Goal: Transaction & Acquisition: Purchase product/service

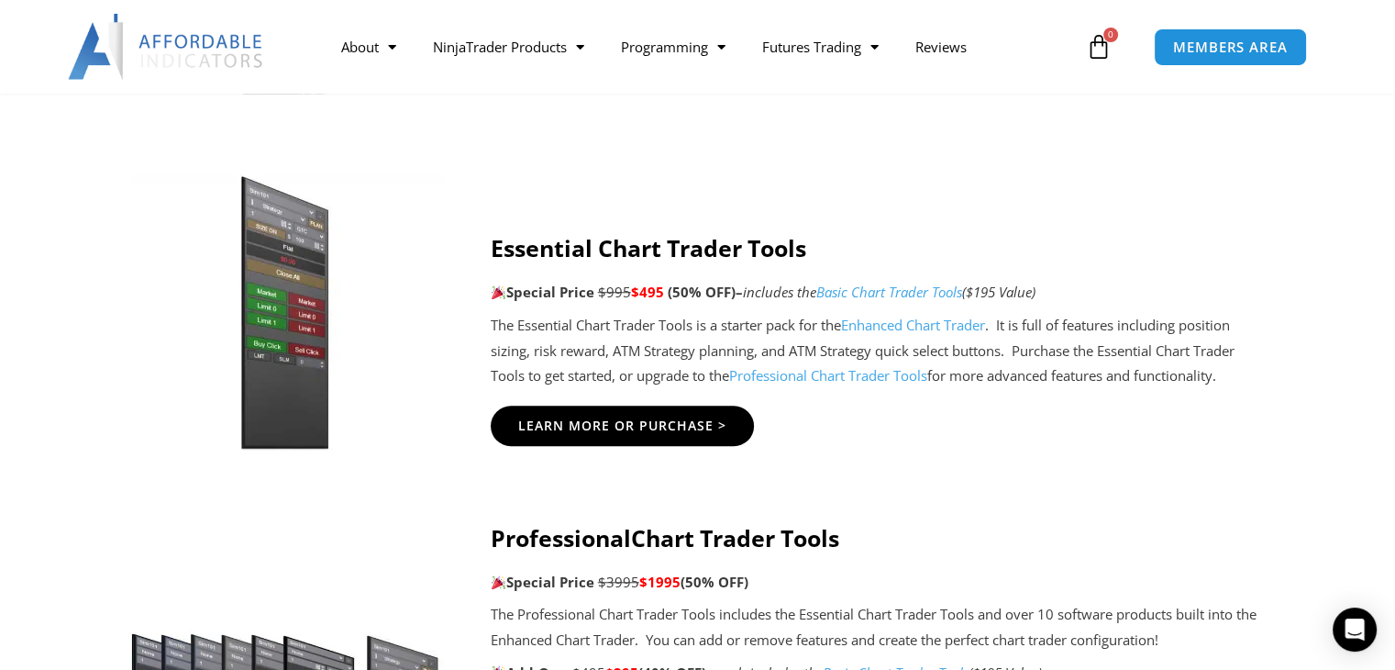
scroll to position [1481, 0]
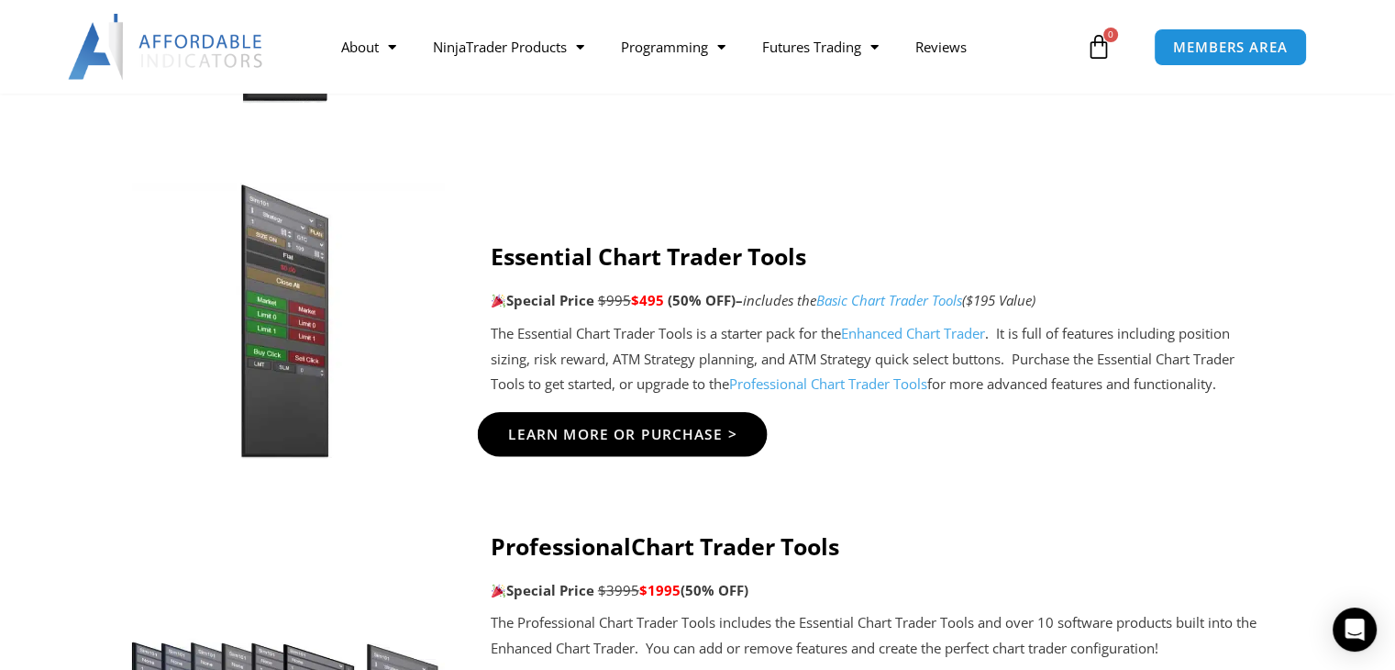
click at [719, 429] on span "Learn More Or Purchase >" at bounding box center [621, 434] width 229 height 14
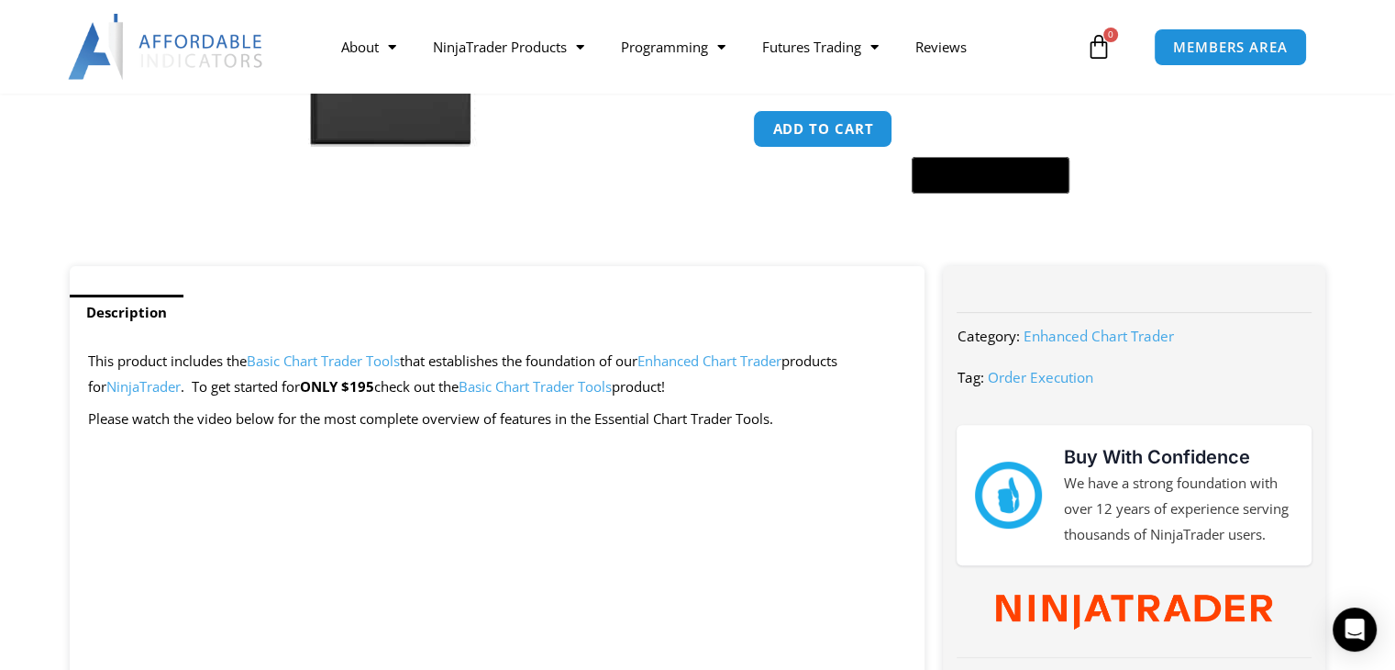
scroll to position [505, 0]
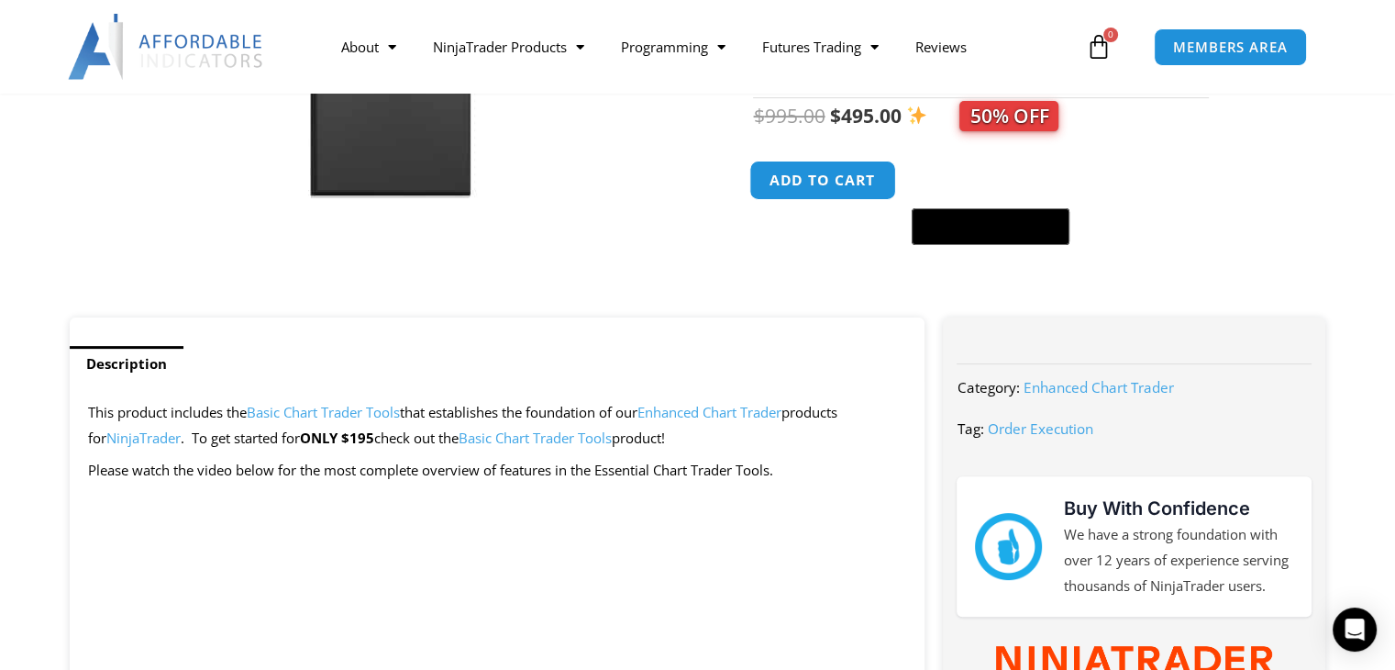
click at [830, 200] on button "Add to cart" at bounding box center [823, 180] width 147 height 39
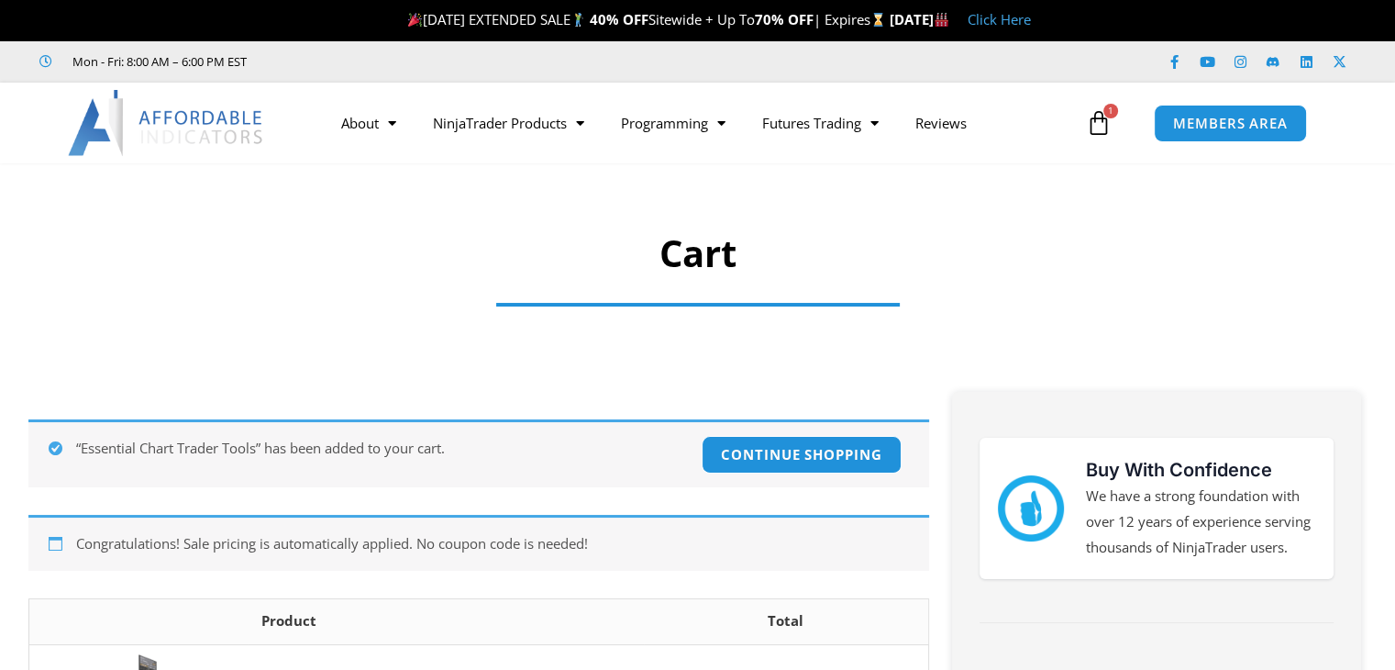
click at [827, 191] on div at bounding box center [697, 225] width 1395 height 106
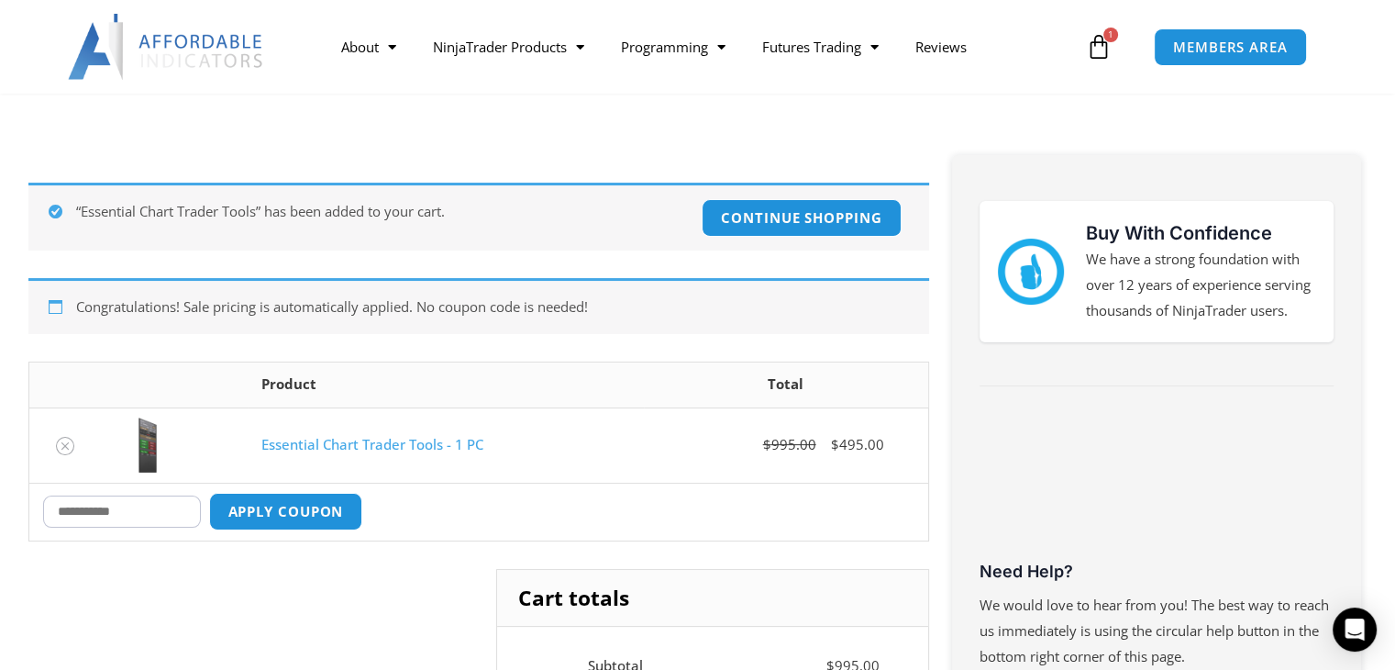
scroll to position [238, 0]
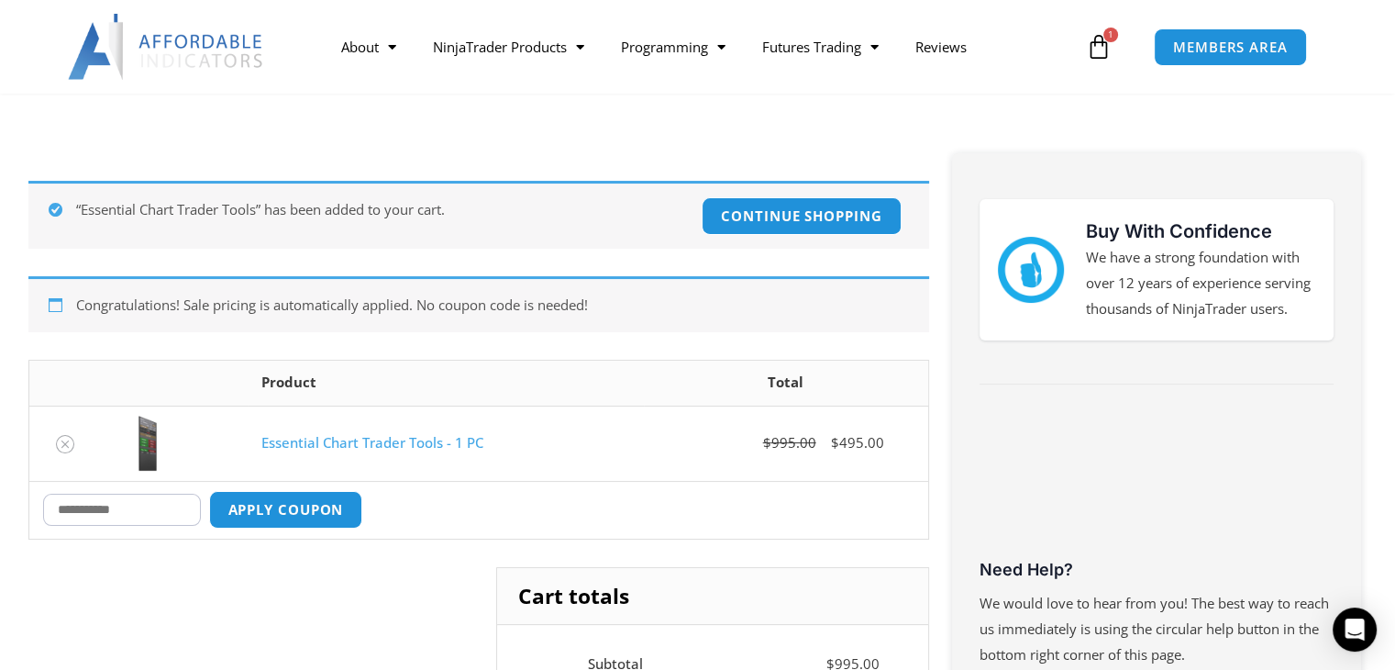
click at [151, 507] on input "Coupon:" at bounding box center [122, 510] width 158 height 32
paste input "****"
type input "****"
click at [360, 516] on button "Apply coupon" at bounding box center [285, 509] width 161 height 39
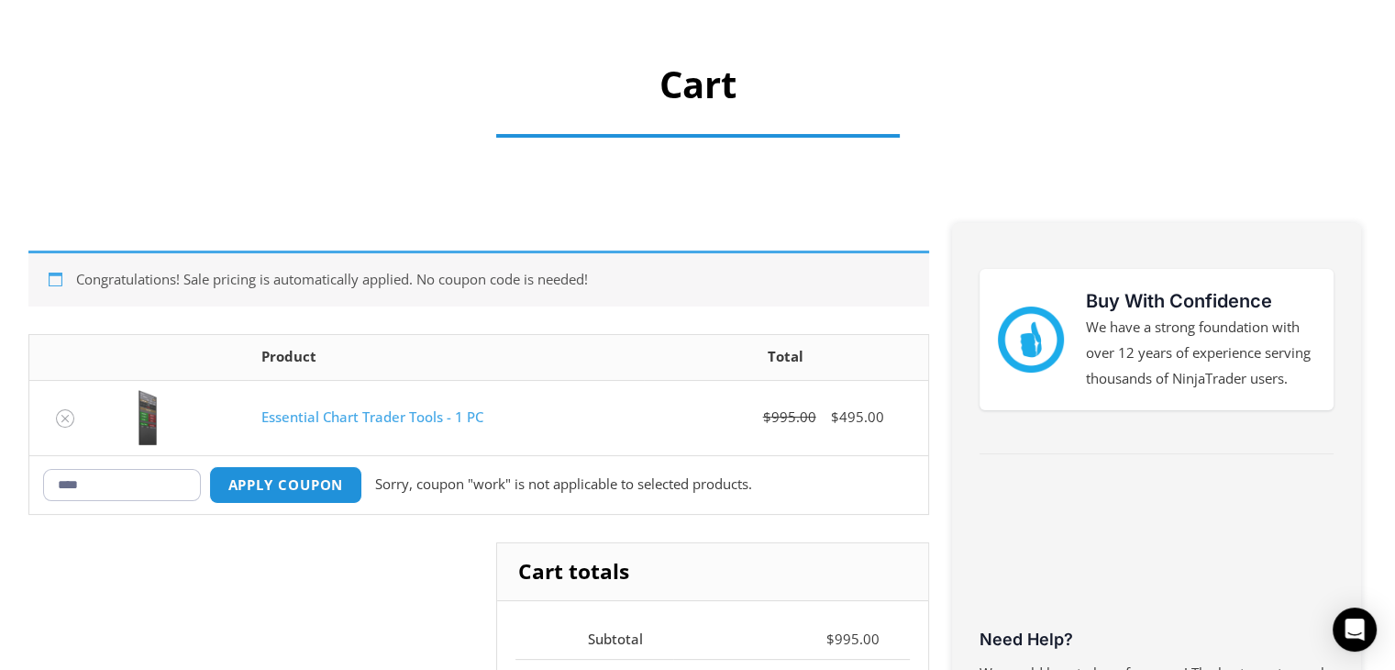
scroll to position [0, 0]
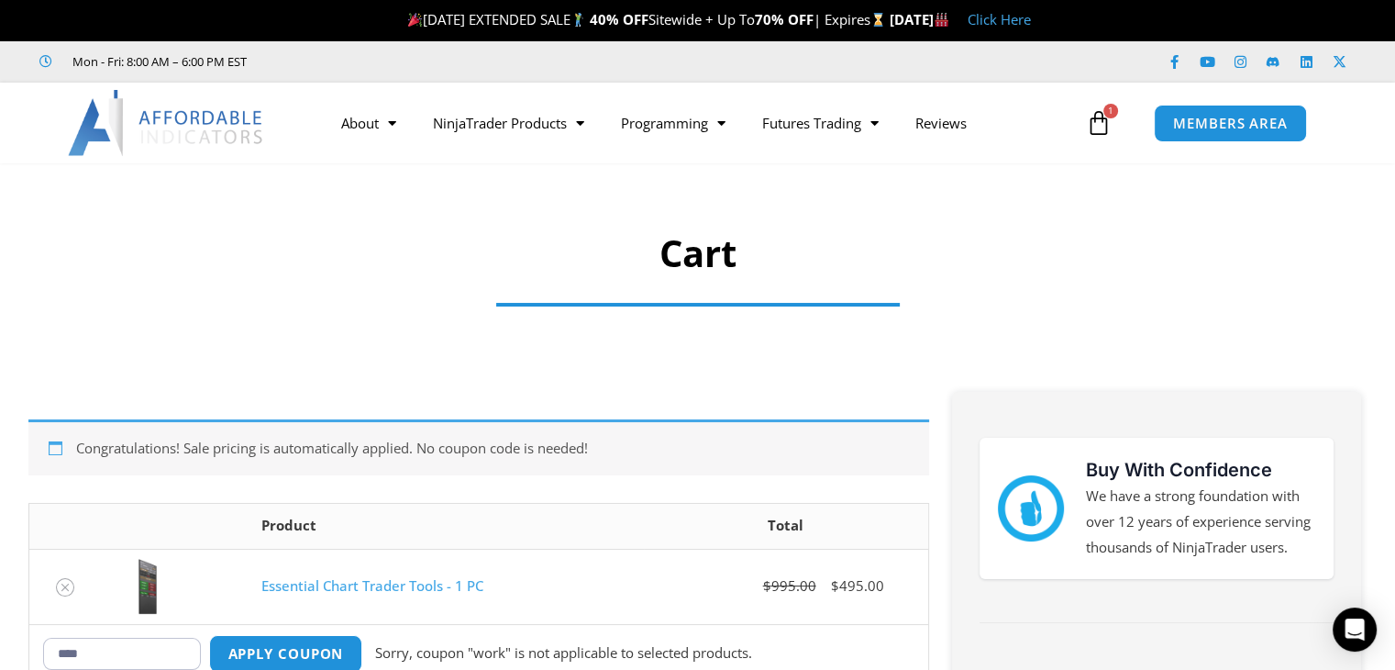
click at [194, 123] on img at bounding box center [166, 123] width 197 height 66
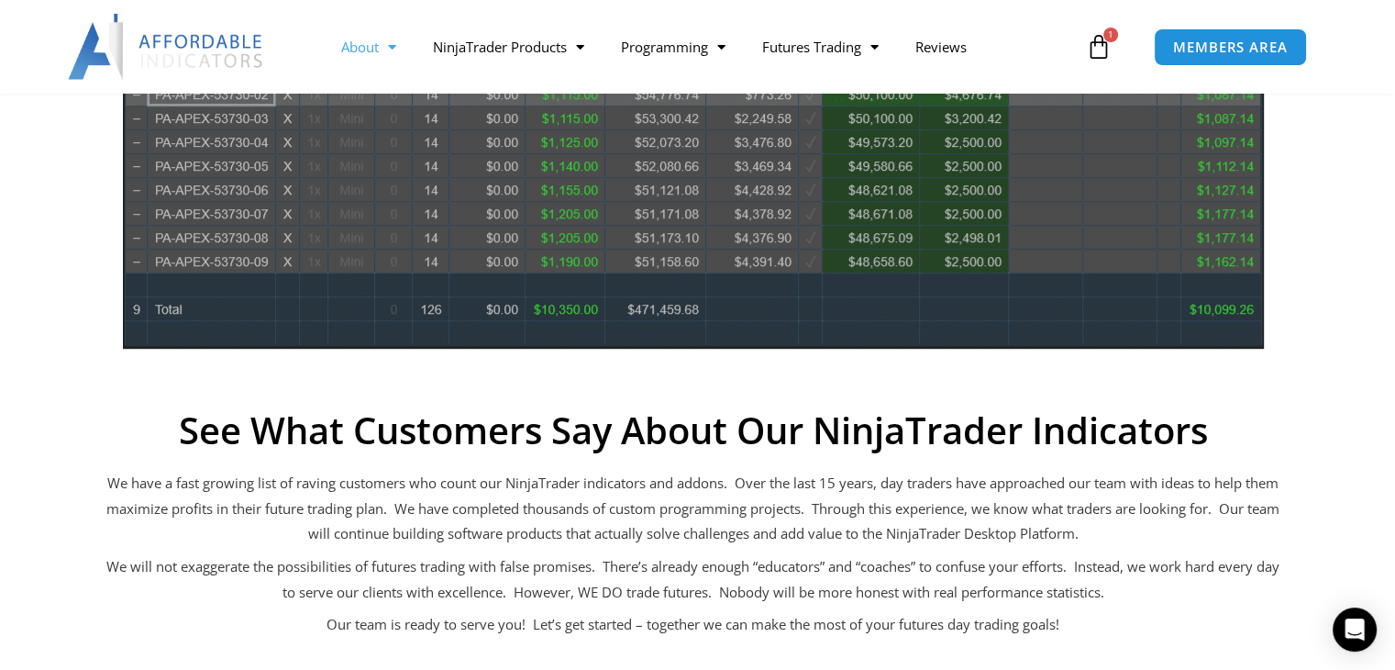
scroll to position [880, 0]
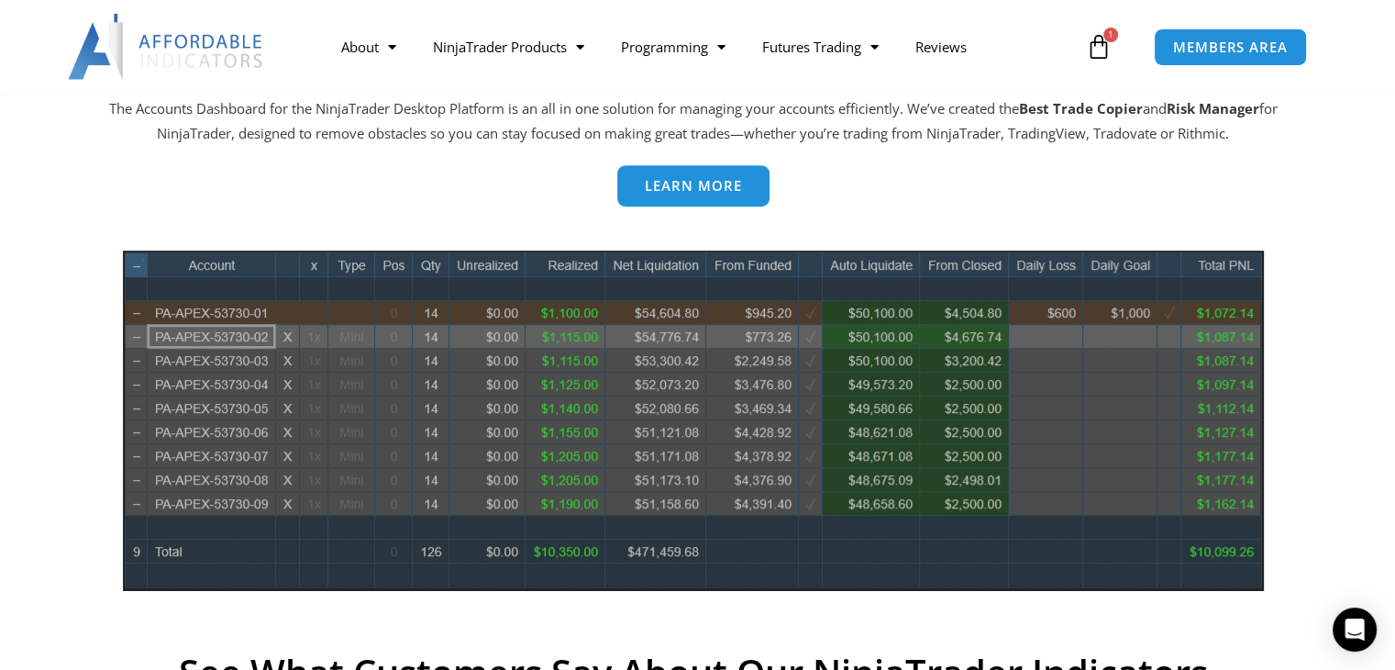
click at [705, 188] on span "Learn more" at bounding box center [693, 186] width 97 height 14
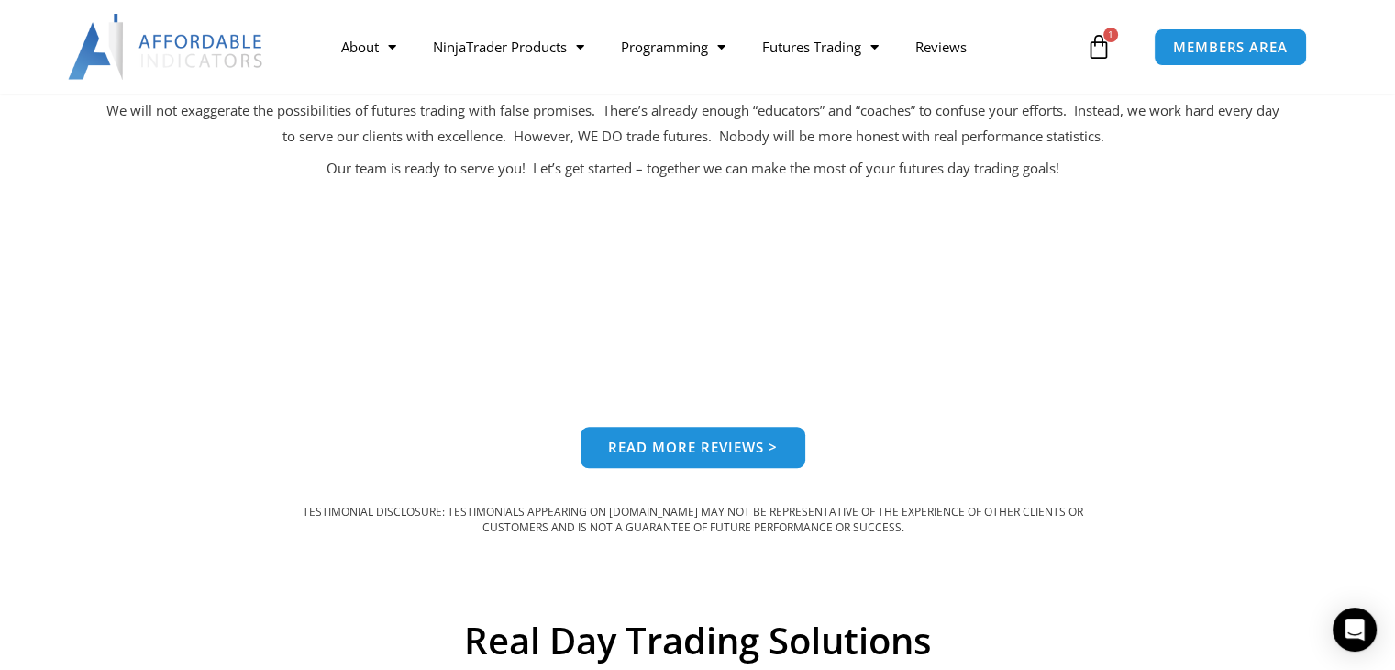
scroll to position [1592, 0]
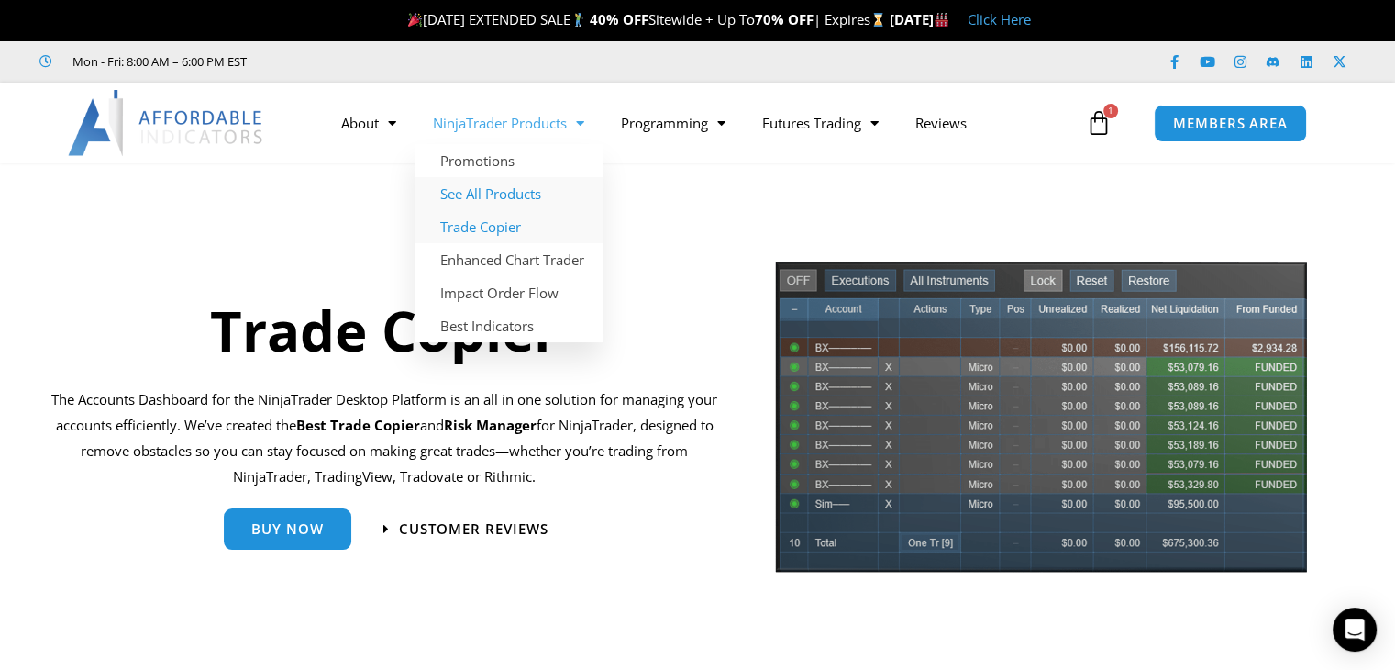
click at [523, 186] on link "See All Products" at bounding box center [509, 193] width 188 height 33
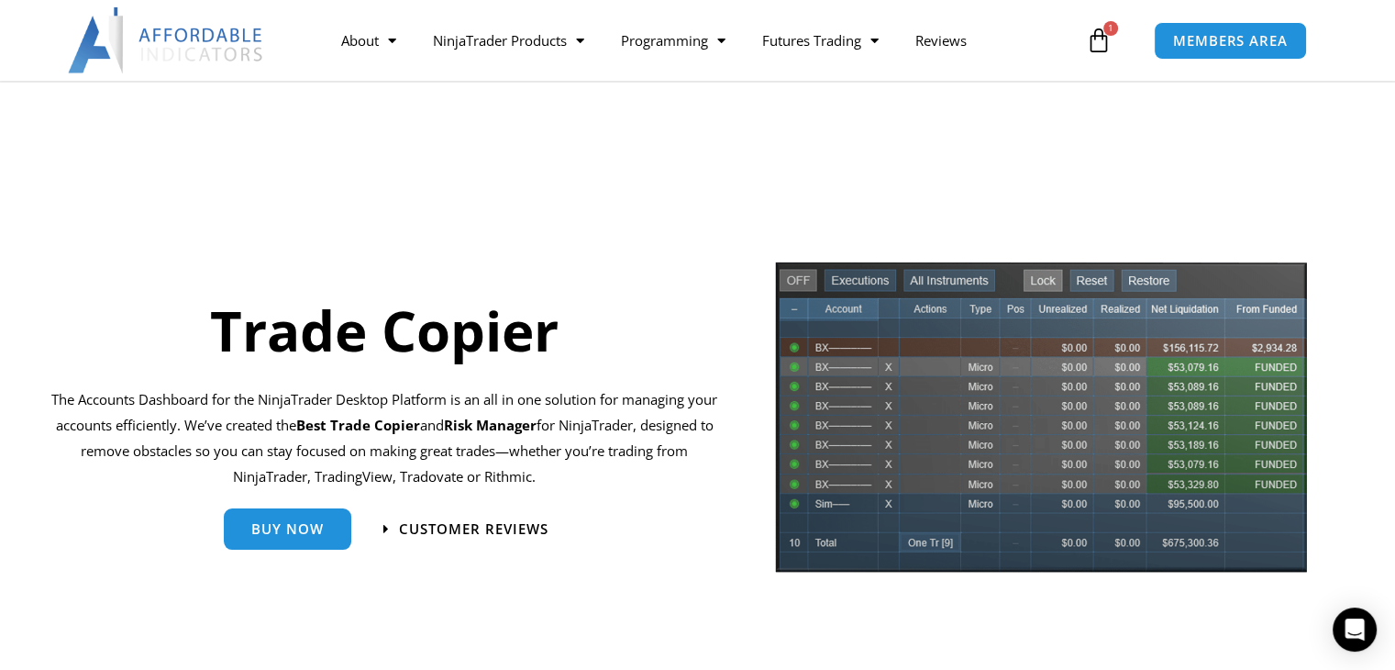
scroll to position [312, 0]
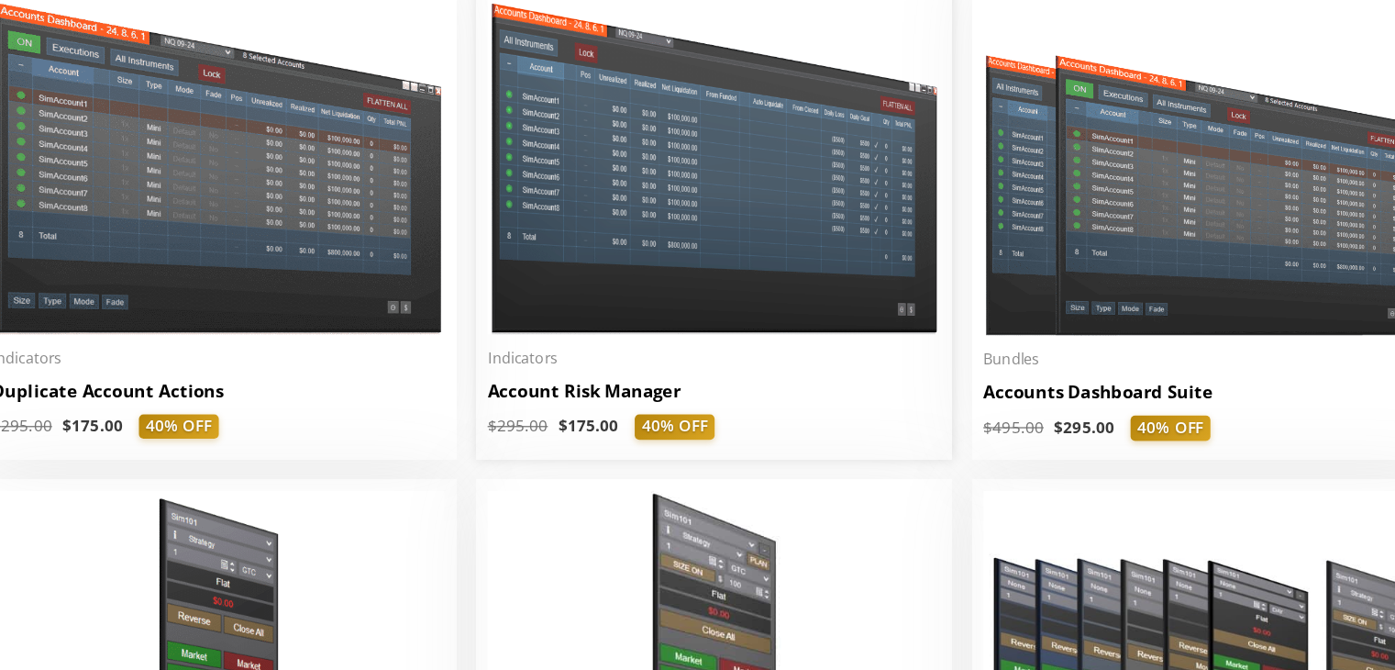
scroll to position [410, 0]
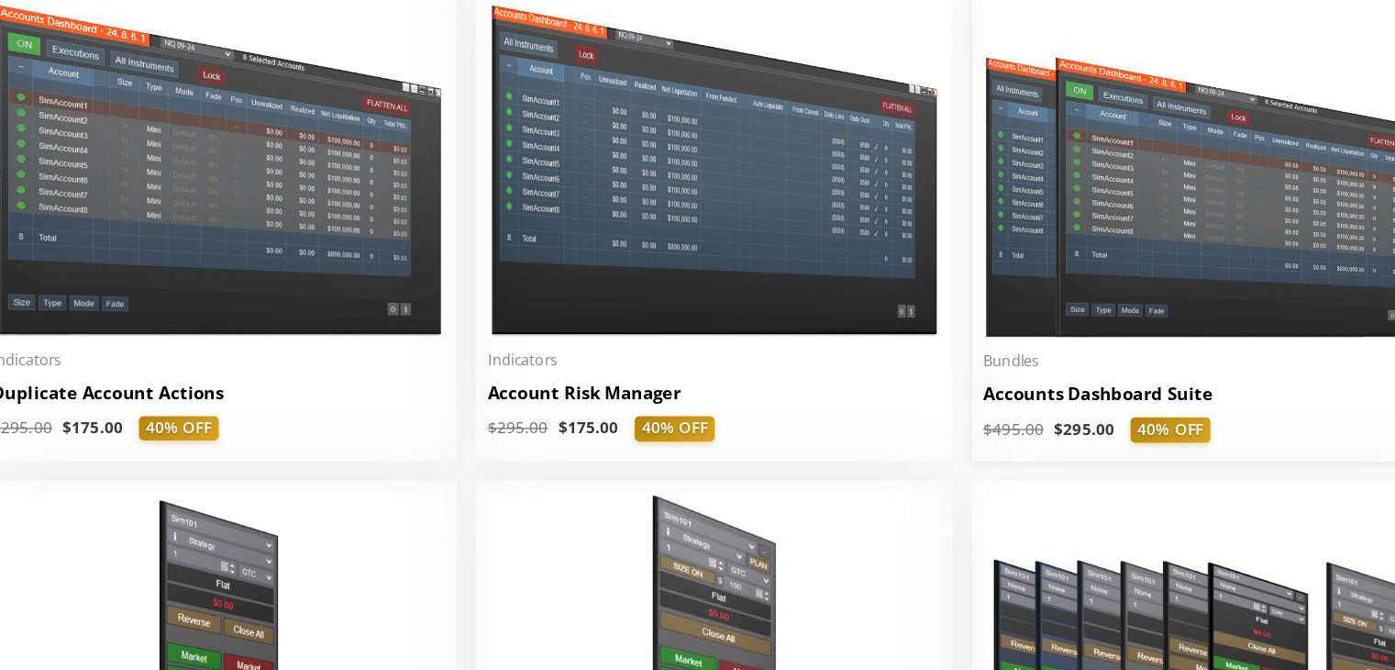
click at [1055, 455] on h2 "Accounts Dashboard Suite" at bounding box center [1090, 448] width 359 height 19
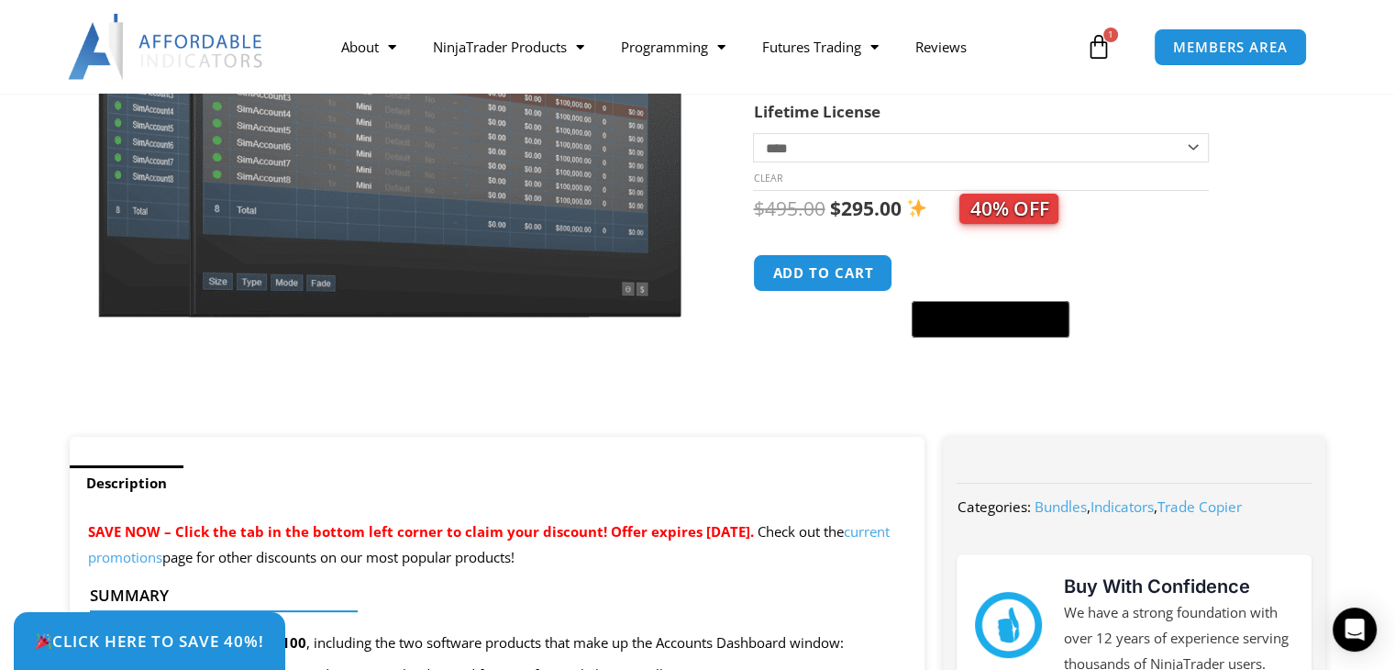
scroll to position [268, 0]
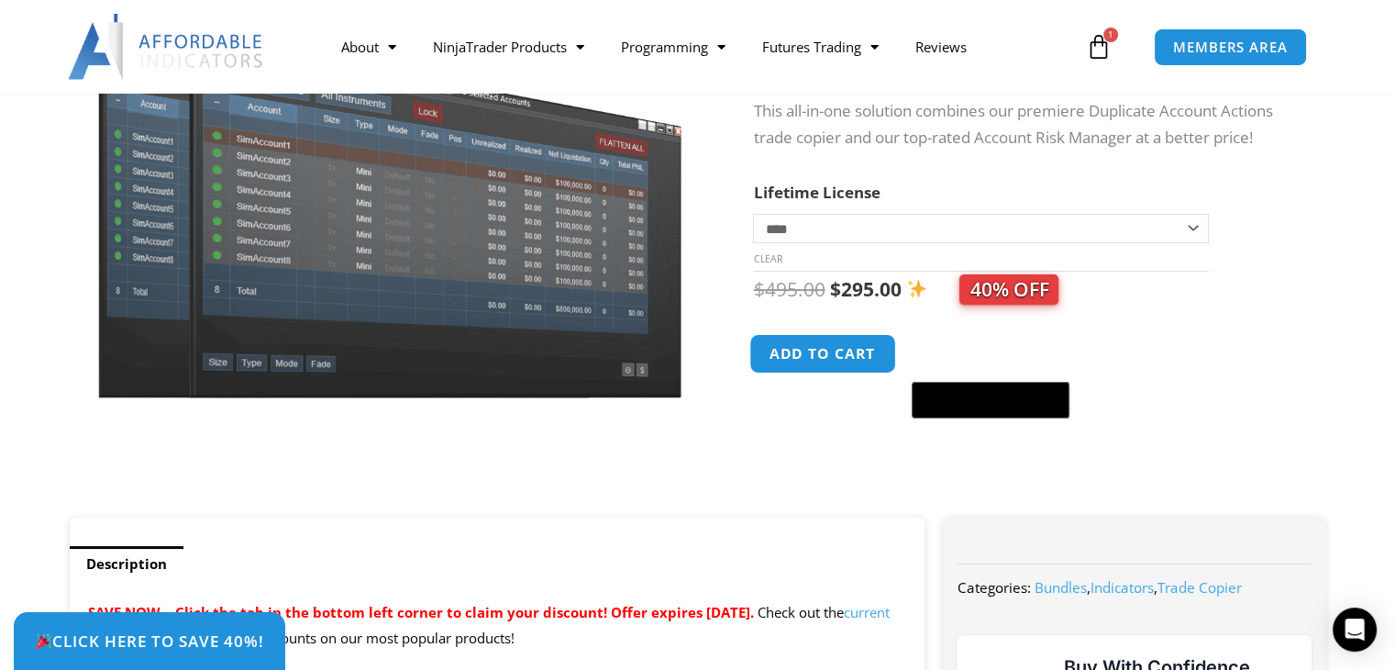
click at [867, 362] on button "Add to cart" at bounding box center [823, 353] width 147 height 39
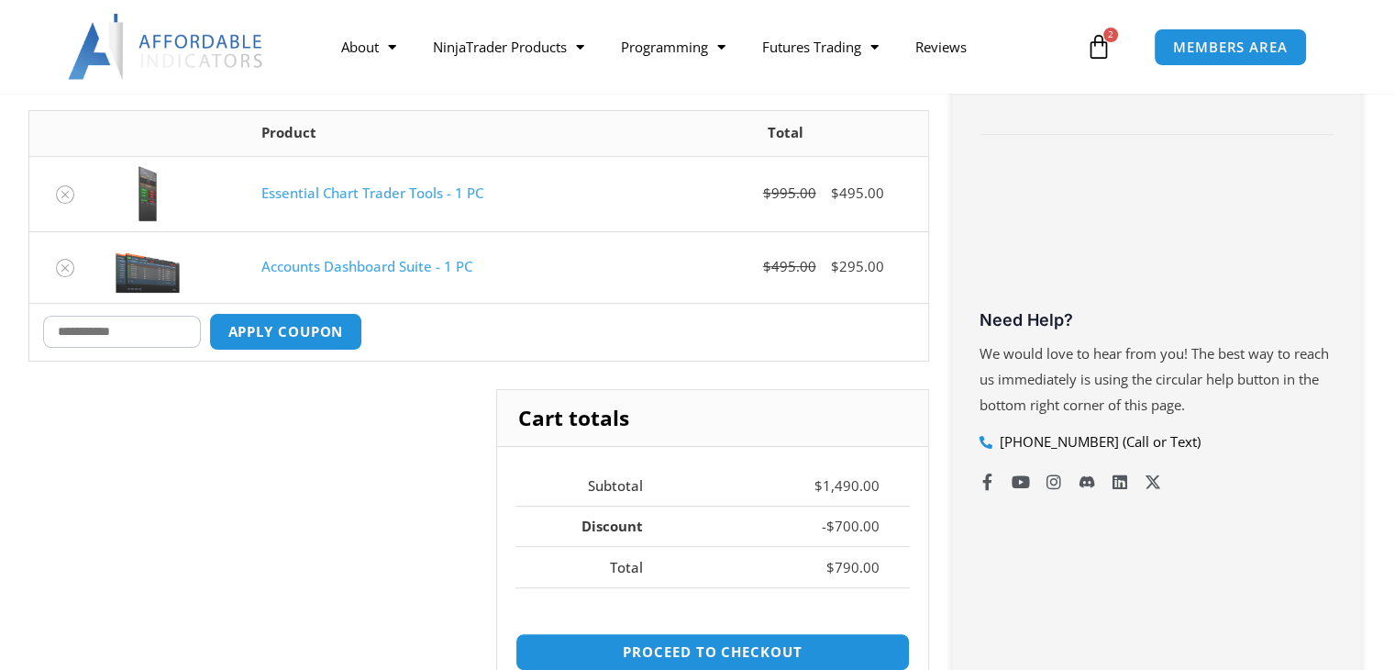
scroll to position [498, 0]
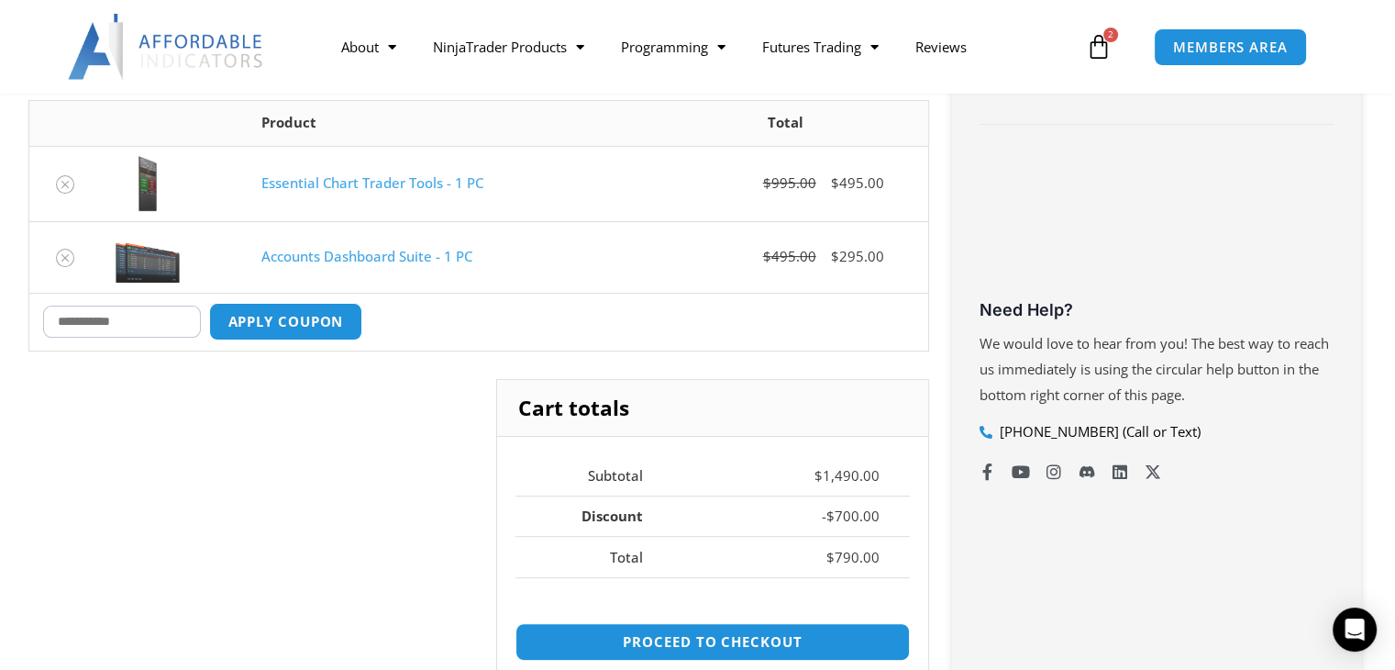
click at [115, 327] on input "Coupon:" at bounding box center [122, 321] width 158 height 32
paste input "****"
type input "****"
click at [338, 329] on button "Apply coupon" at bounding box center [285, 321] width 161 height 39
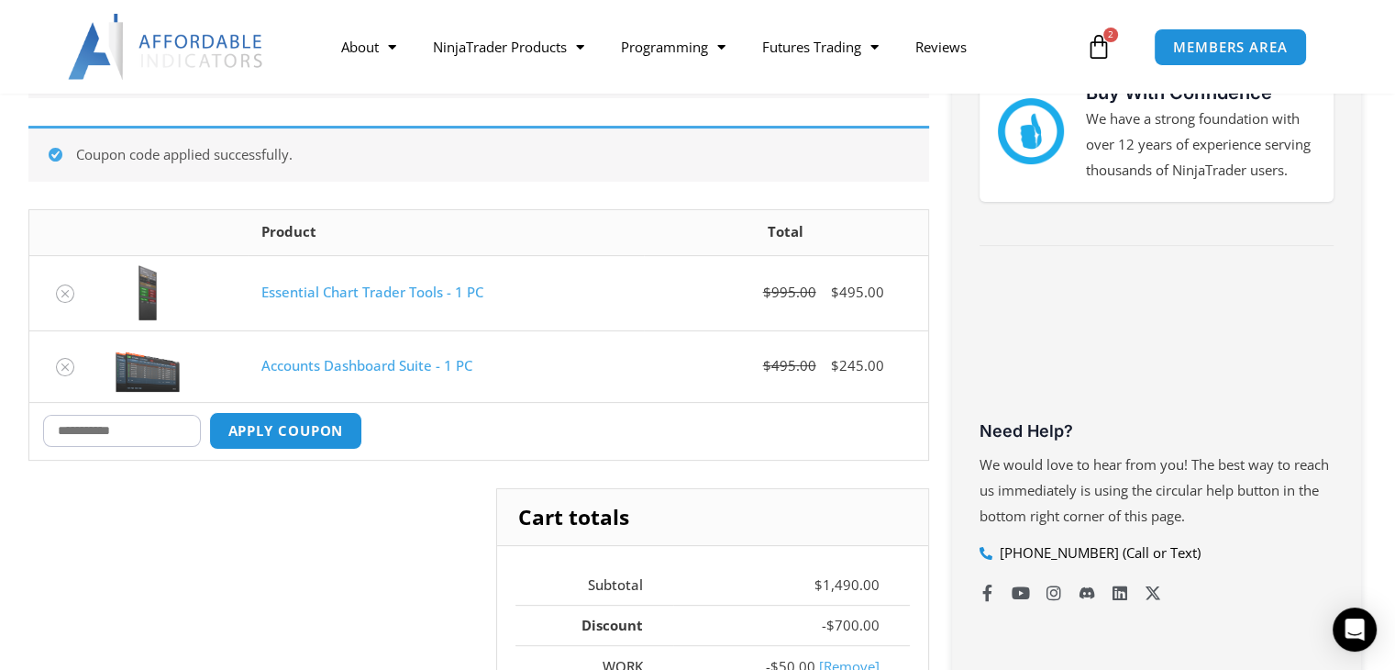
scroll to position [374, 0]
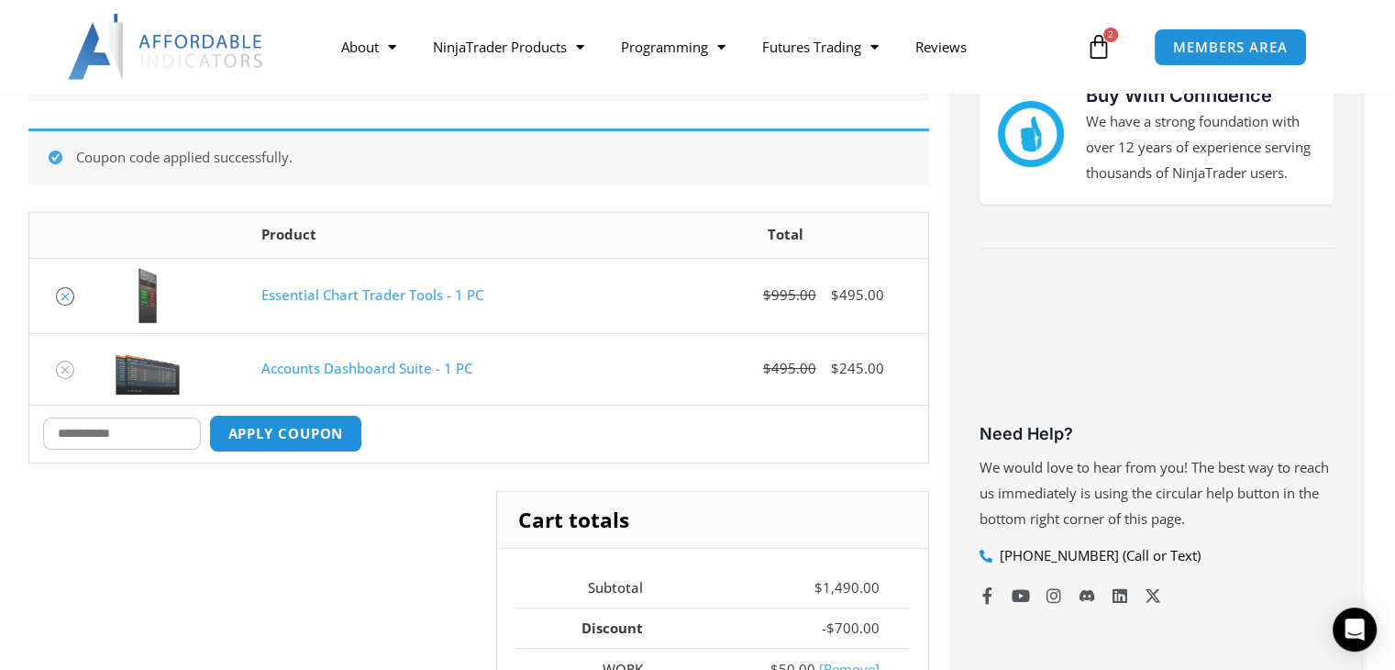
click at [70, 294] on icon "Remove Essential Chart Trader Tools - 1 PC from cart" at bounding box center [65, 296] width 13 height 13
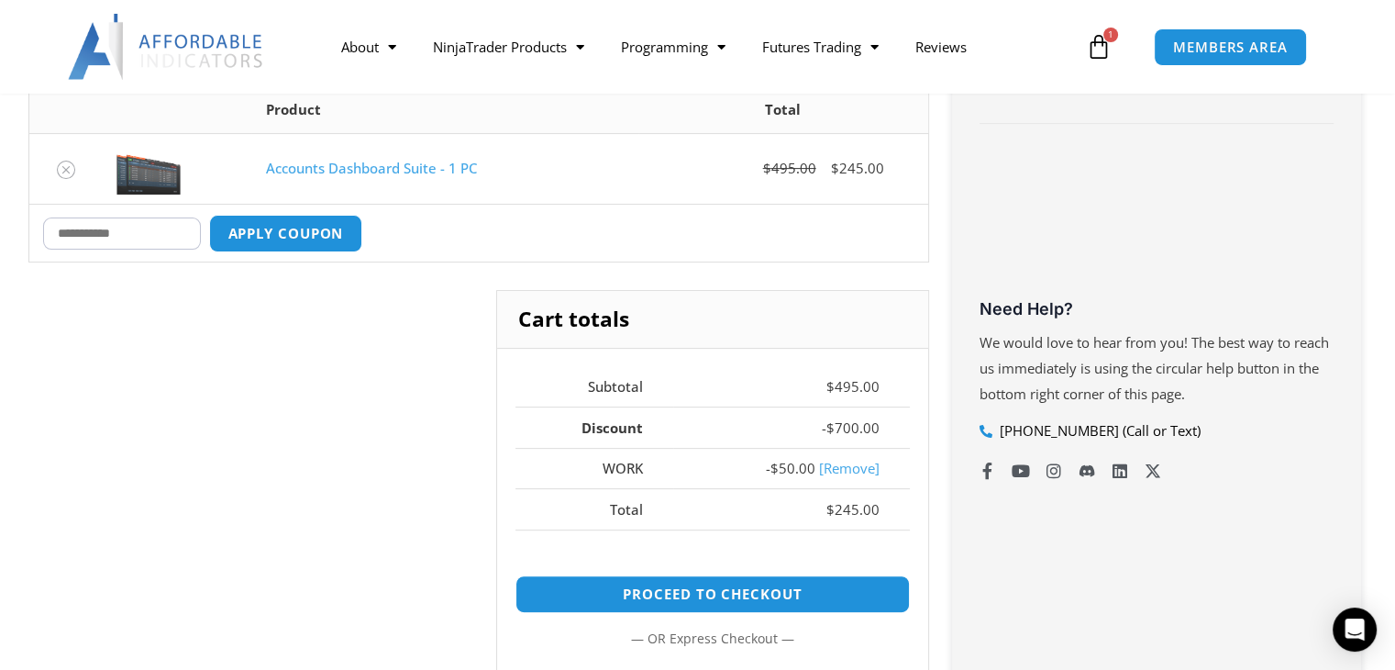
scroll to position [504, 0]
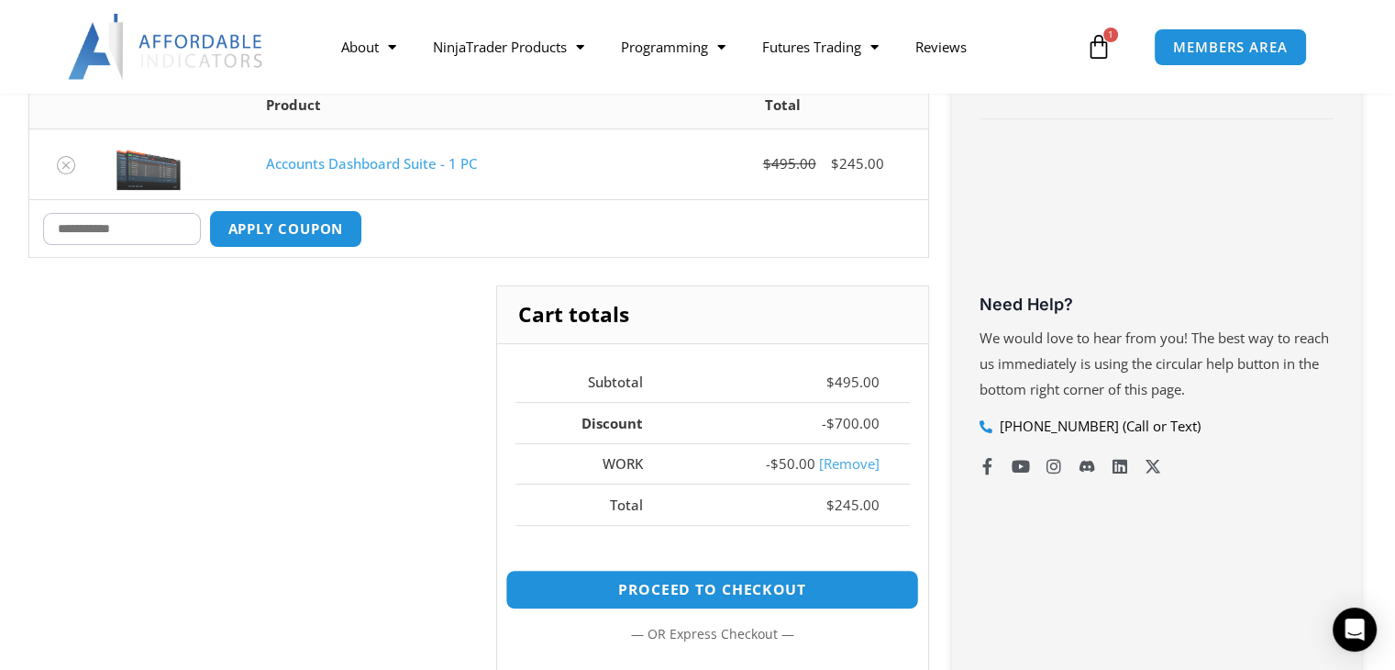
click at [753, 590] on link "Proceed to checkout" at bounding box center [712, 589] width 414 height 39
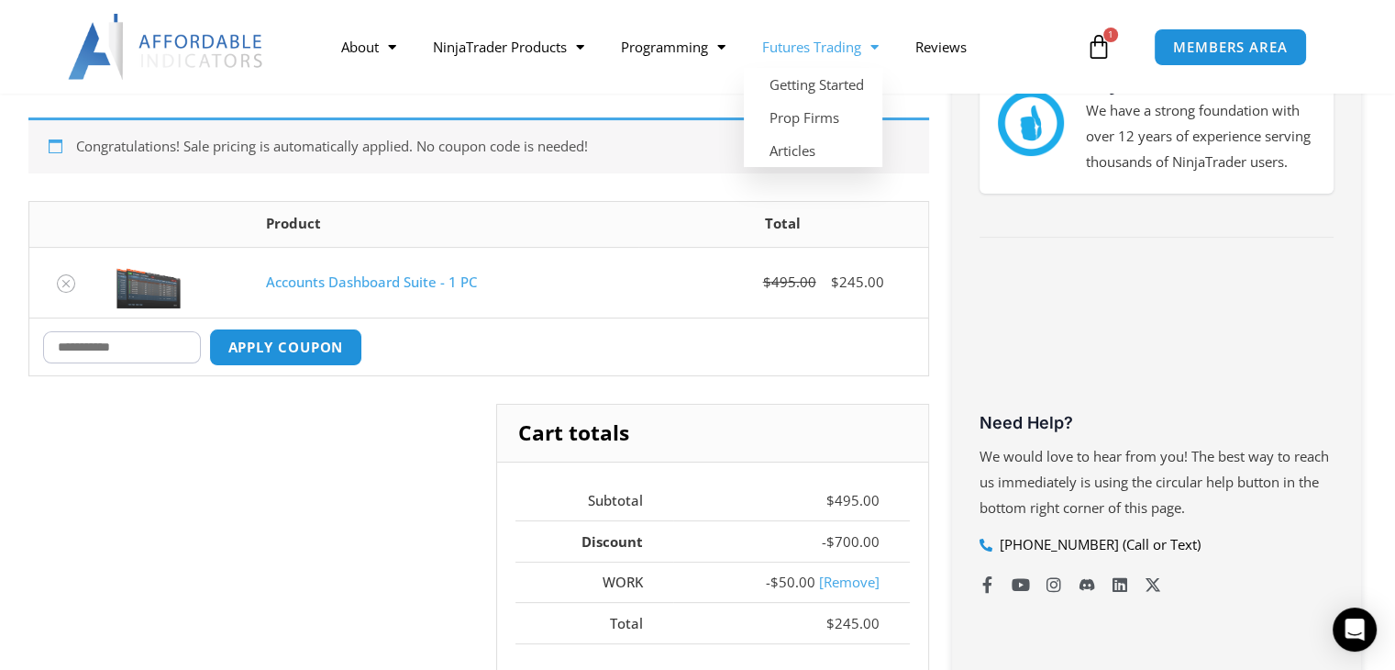
scroll to position [391, 0]
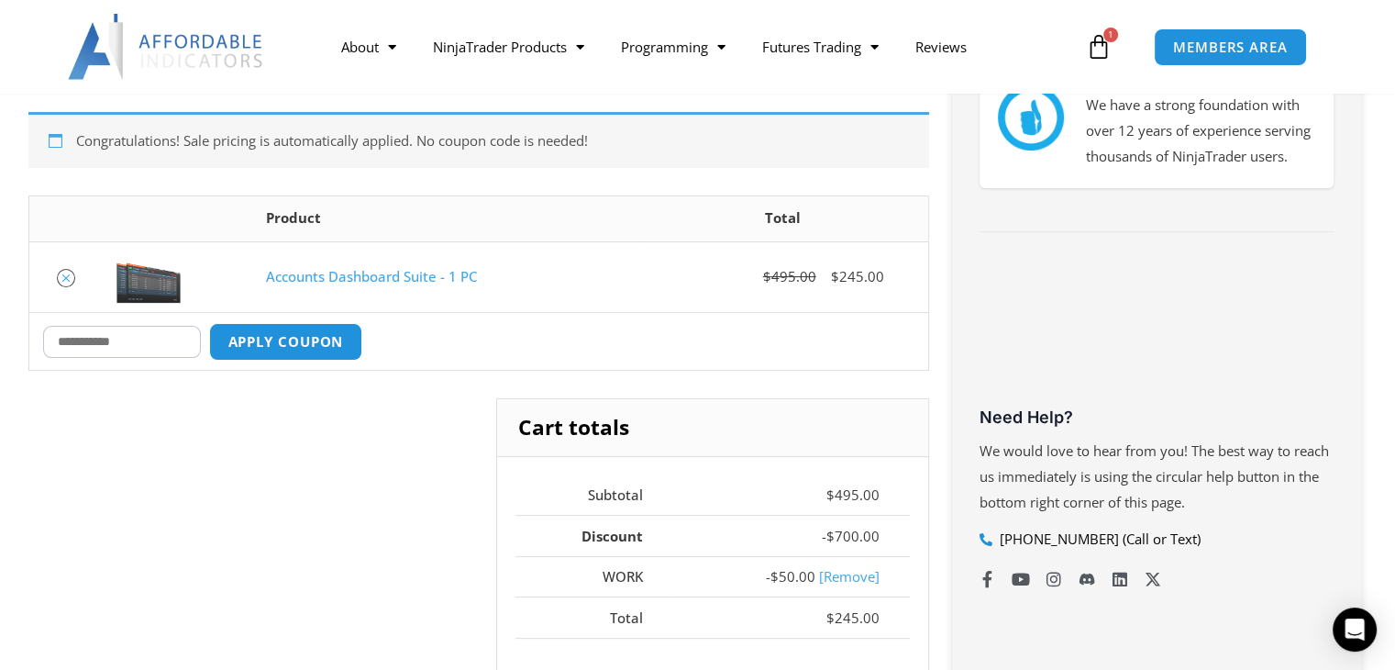
click at [72, 276] on icon "Remove Accounts Dashboard Suite - 1 PC from cart" at bounding box center [66, 278] width 13 height 13
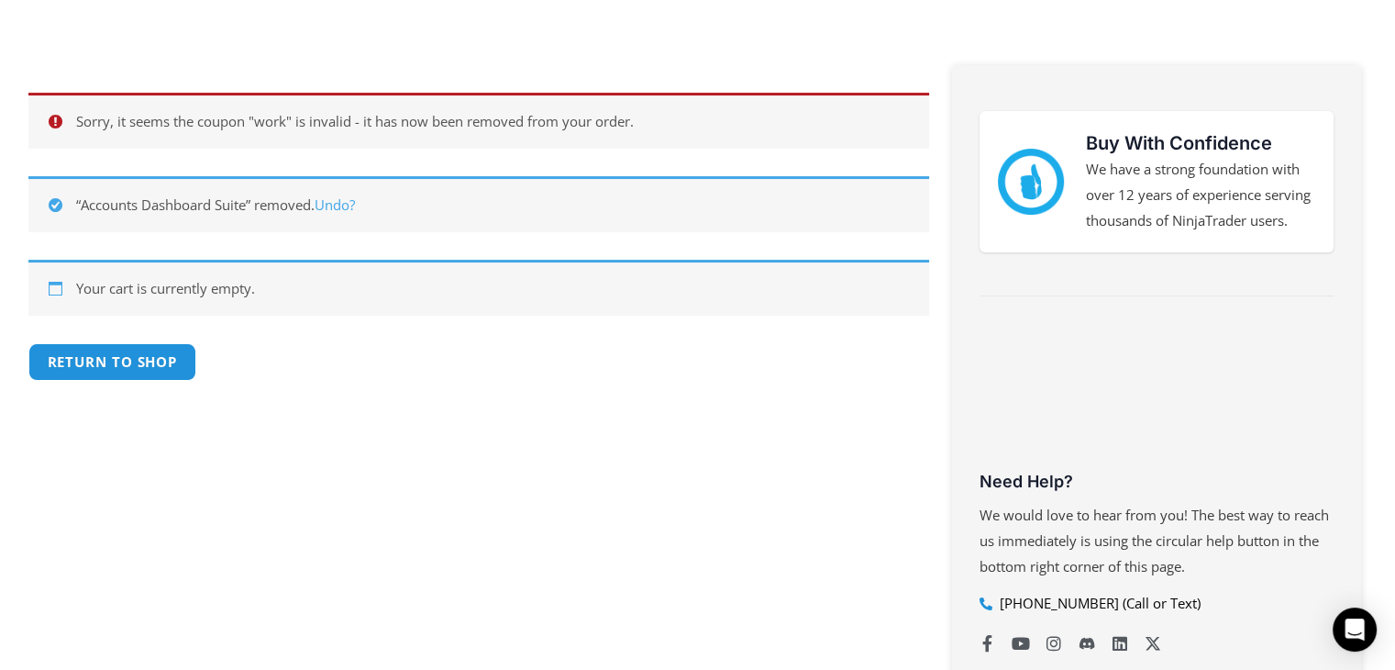
scroll to position [0, 0]
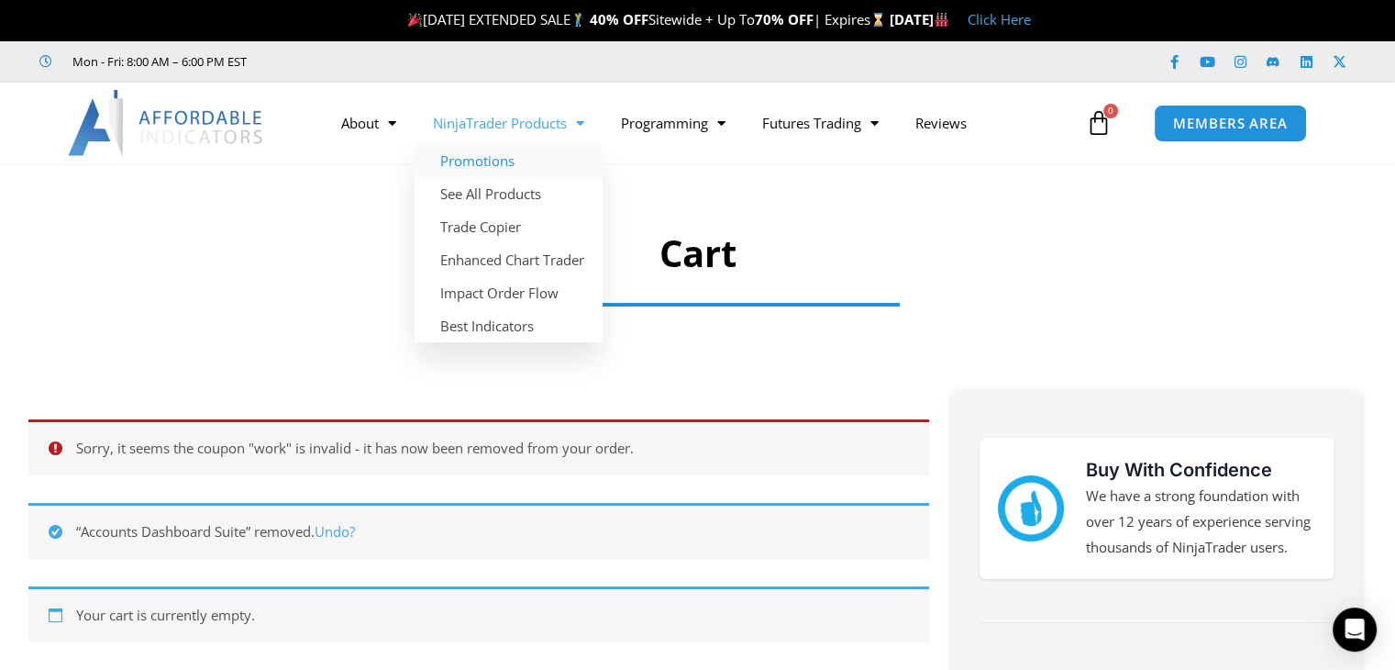
click at [520, 164] on link "Promotions" at bounding box center [509, 160] width 188 height 33
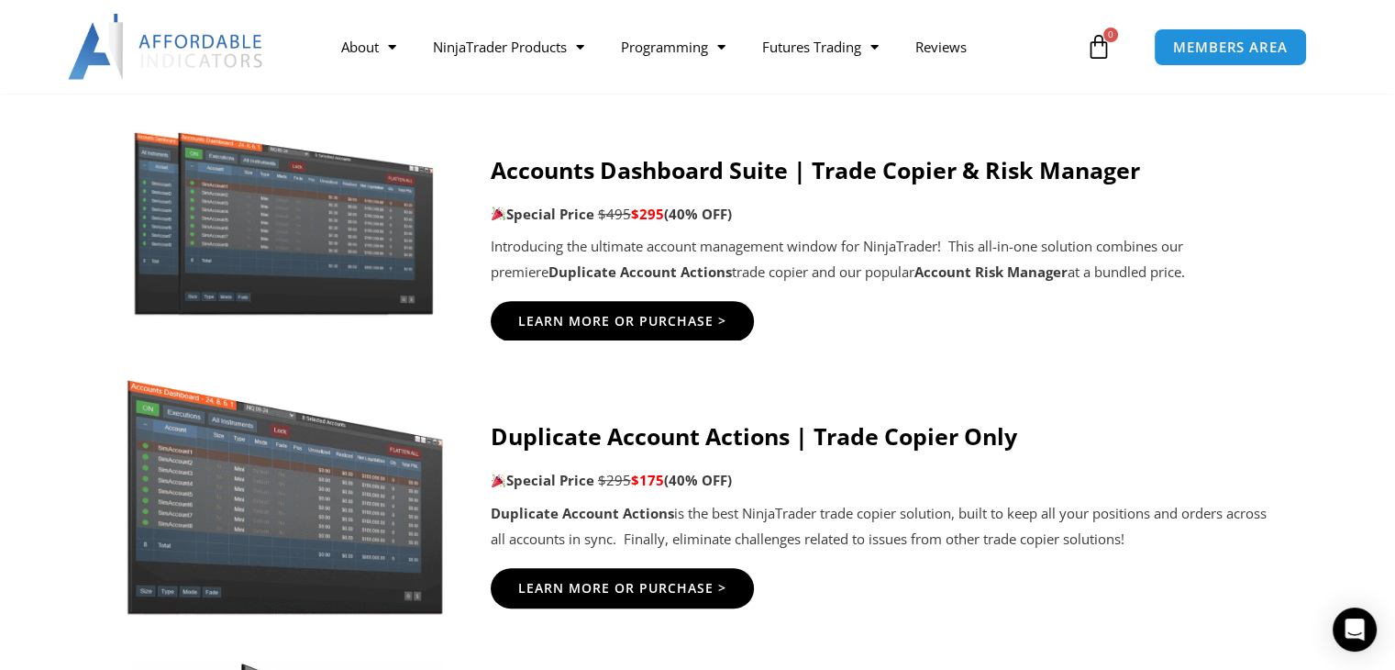
scroll to position [1022, 0]
